Goal: Communication & Community: Answer question/provide support

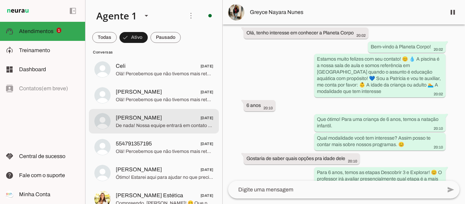
scroll to position [204, 0]
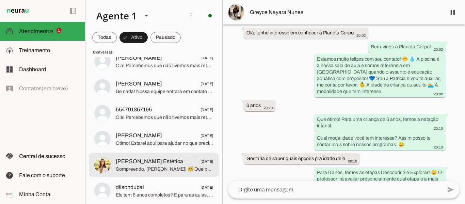
click at [150, 159] on span "[PERSON_NAME] Estética" at bounding box center [149, 161] width 67 height 8
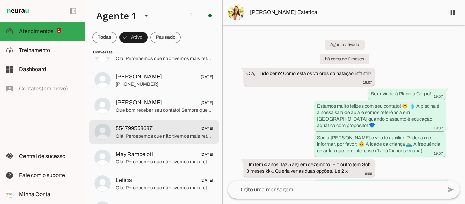
scroll to position [578, 0]
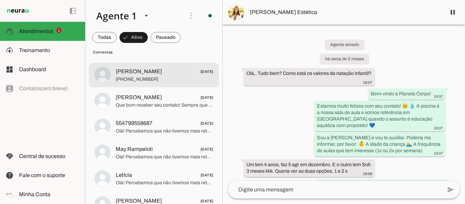
click at [162, 75] on span "[PERSON_NAME] [DATE]" at bounding box center [165, 71] width 98 height 9
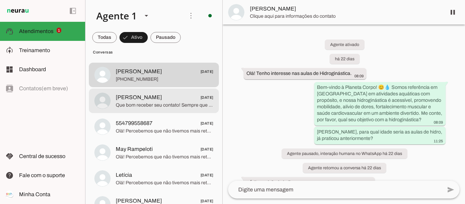
click at [160, 106] on span "Que bom receber seu contato! Sempre que quiser, estou aqui para ajudar no que p…" at bounding box center [165, 105] width 98 height 7
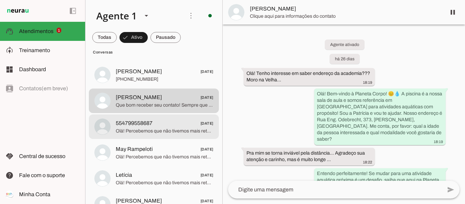
click at [155, 117] on md-item "554799558687 [DATE] Olá! Percebemos que não tivemos mais retorno seu. Vou encer…" at bounding box center [154, 126] width 130 height 24
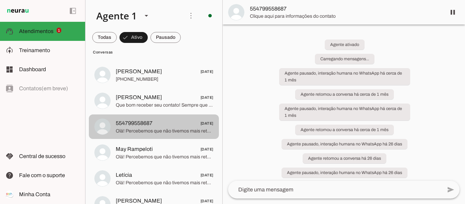
scroll to position [176, 0]
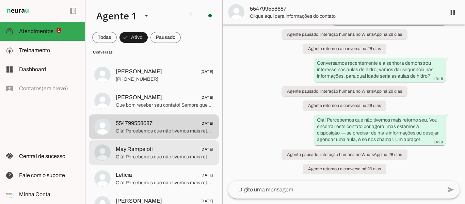
click at [150, 150] on span "May Rampeloti" at bounding box center [134, 149] width 37 height 8
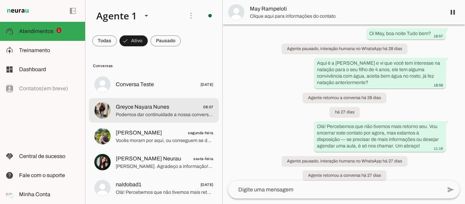
click at [155, 116] on span "Podemos dar continuidade a nossa conversa sobre as aulas de natação para o [PER…" at bounding box center [165, 114] width 98 height 7
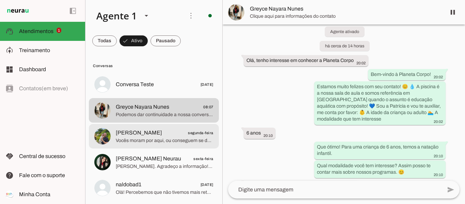
click at [128, 127] on md-item "[PERSON_NAME] segunda-feira Vocês moram por aqui, ou conseguem se deslocar até …" at bounding box center [154, 136] width 130 height 24
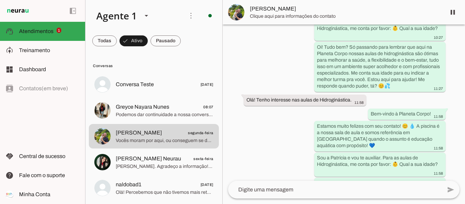
scroll to position [136, 0]
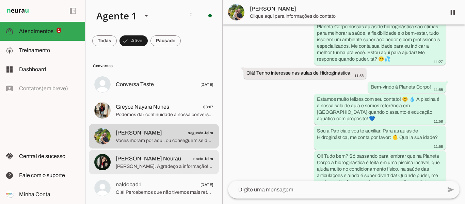
click at [125, 158] on span "[PERSON_NAME] Neurau" at bounding box center [148, 158] width 65 height 8
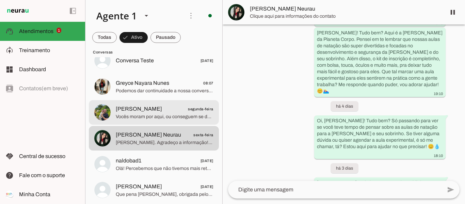
scroll to position [68, 0]
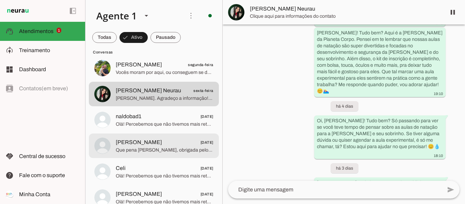
click at [131, 126] on span "Olá! Percebemos que não tivemos mais retorno seu. Vou encerrar este contato por…" at bounding box center [165, 124] width 98 height 7
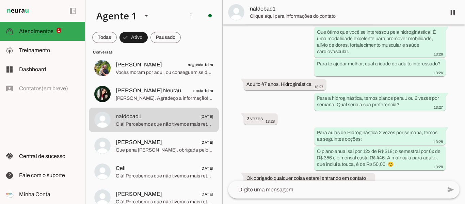
scroll to position [124, 0]
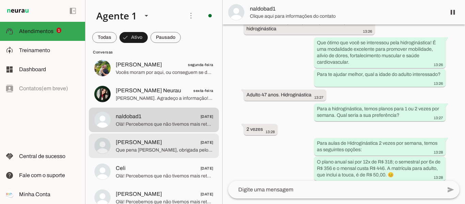
click at [171, 147] on span "Que pena [PERSON_NAME], obrigada pelo seu retorno e interesse" at bounding box center [165, 150] width 98 height 7
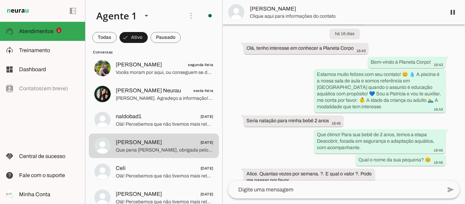
scroll to position [68, 0]
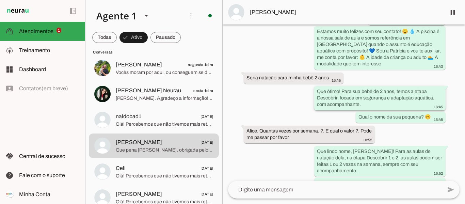
drag, startPoint x: 340, startPoint y: 89, endPoint x: 364, endPoint y: 104, distance: 28.8
click at [364, 104] on div "Que ótimo! Para sua bebê de 2 anos, temos a etapa Descobrir, focada em seguranç…" at bounding box center [380, 98] width 126 height 21
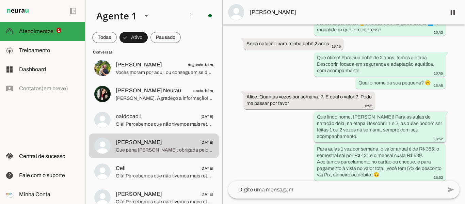
drag, startPoint x: 365, startPoint y: 116, endPoint x: 434, endPoint y: 126, distance: 70.4
click at [434, 126] on div "Que lindo nome, [PERSON_NAME]! Para as aulas de natação dela, na etapa Descobri…" at bounding box center [380, 128] width 126 height 28
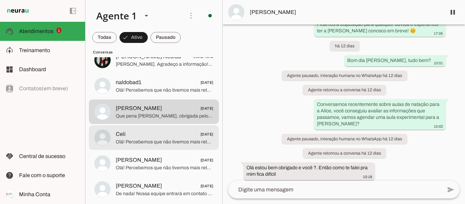
click at [128, 132] on span "Celi [DATE]" at bounding box center [165, 134] width 98 height 9
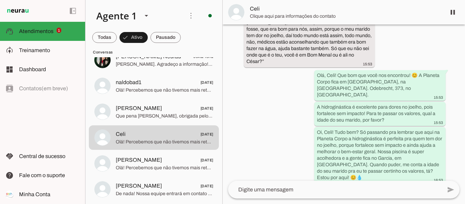
scroll to position [320, 0]
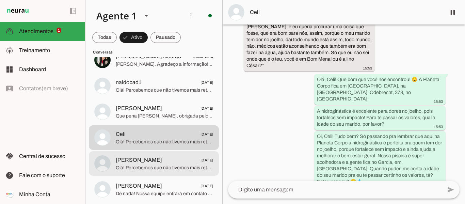
click at [135, 161] on span "[PERSON_NAME]" at bounding box center [139, 160] width 46 height 8
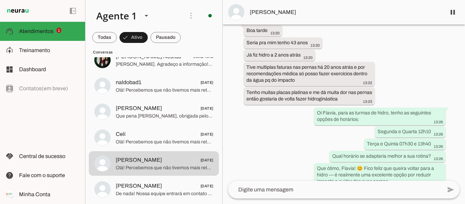
scroll to position [313, 0]
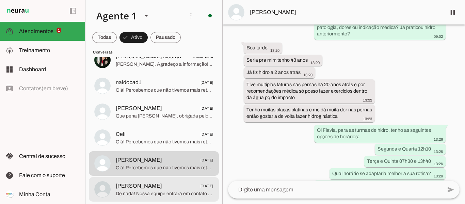
click at [139, 189] on span "[PERSON_NAME]" at bounding box center [139, 186] width 46 height 8
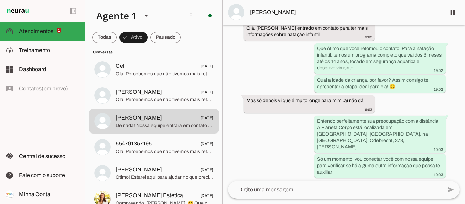
scroll to position [330, 0]
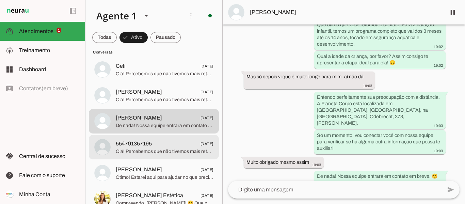
click at [127, 146] on span "554791357195" at bounding box center [134, 143] width 36 height 8
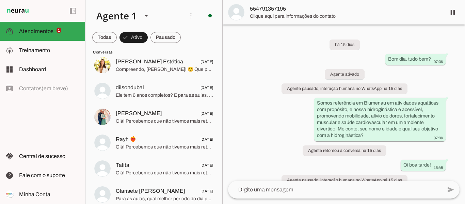
scroll to position [306, 0]
